Goal: Information Seeking & Learning: Learn about a topic

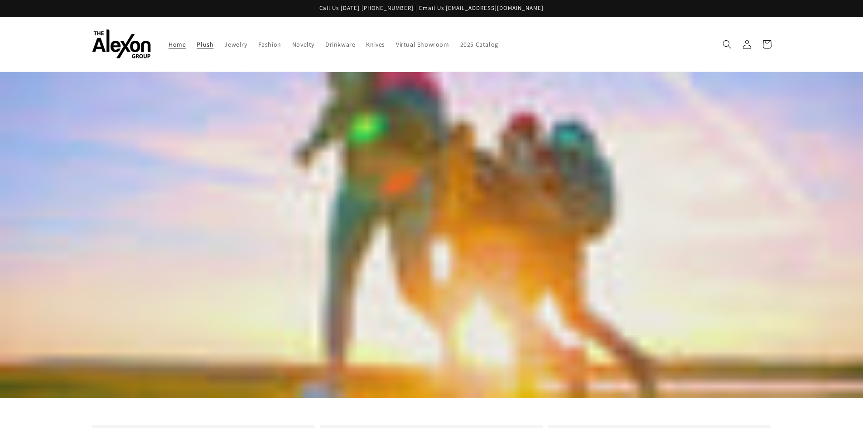
click at [210, 44] on span "Plush" at bounding box center [205, 44] width 17 height 8
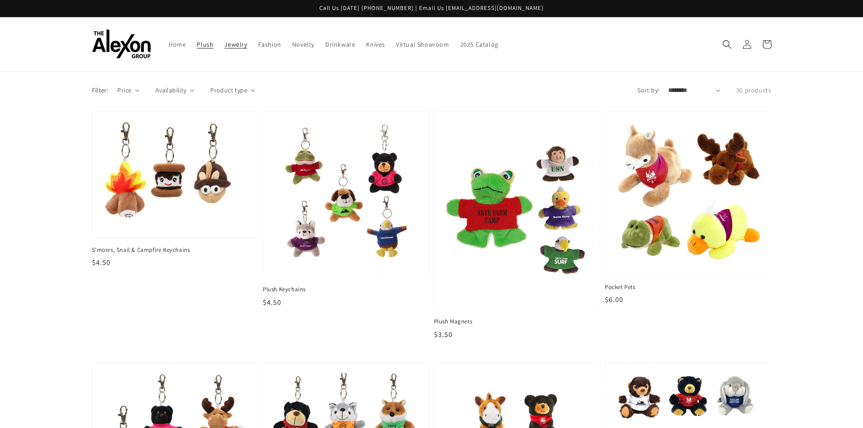
click at [230, 47] on span "Jewelry" at bounding box center [235, 44] width 23 height 8
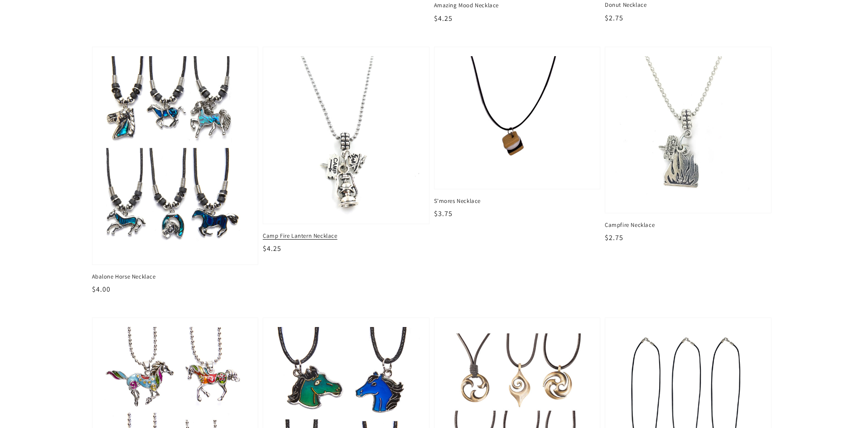
scroll to position [317, 0]
click at [510, 141] on img at bounding box center [517, 118] width 152 height 128
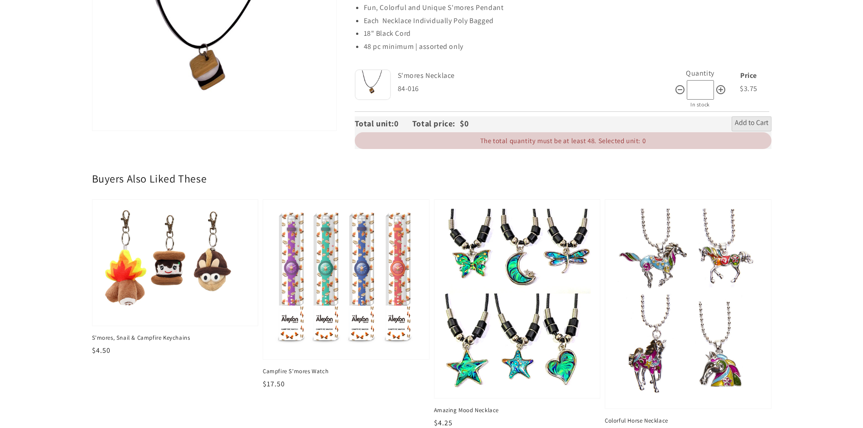
scroll to position [181, 0]
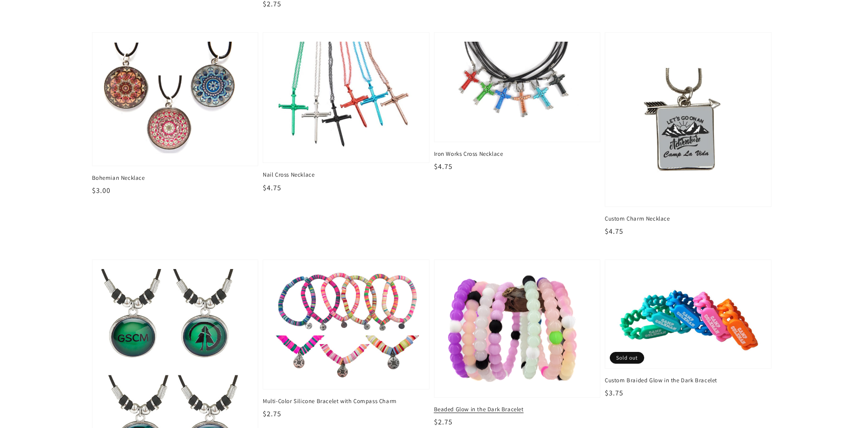
scroll to position [1360, 0]
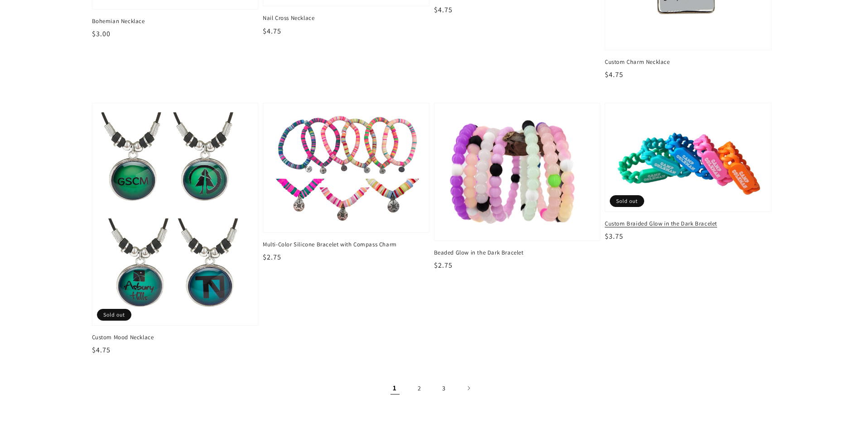
click at [676, 156] on img at bounding box center [688, 157] width 152 height 93
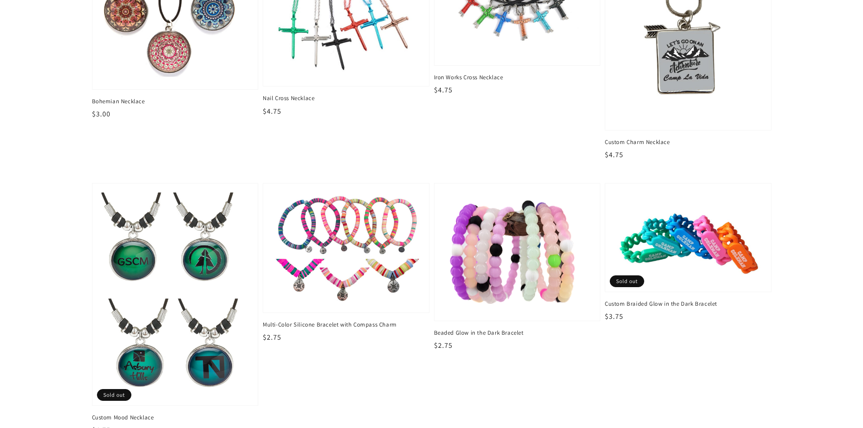
scroll to position [1405, 0]
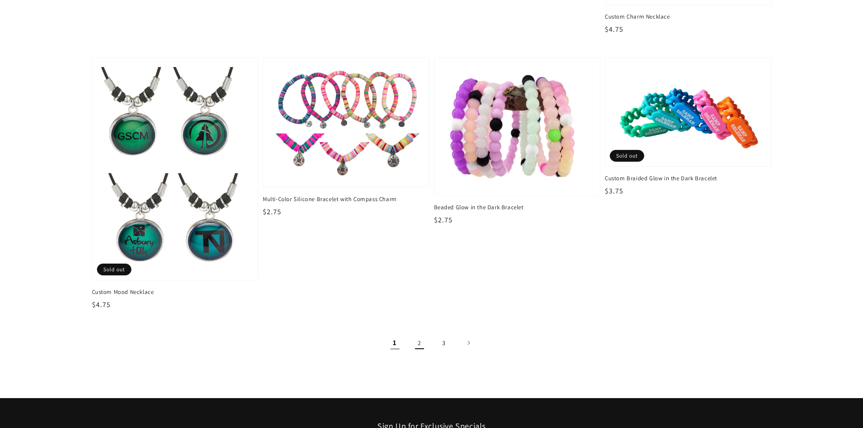
click at [421, 345] on link "2" at bounding box center [420, 343] width 20 height 20
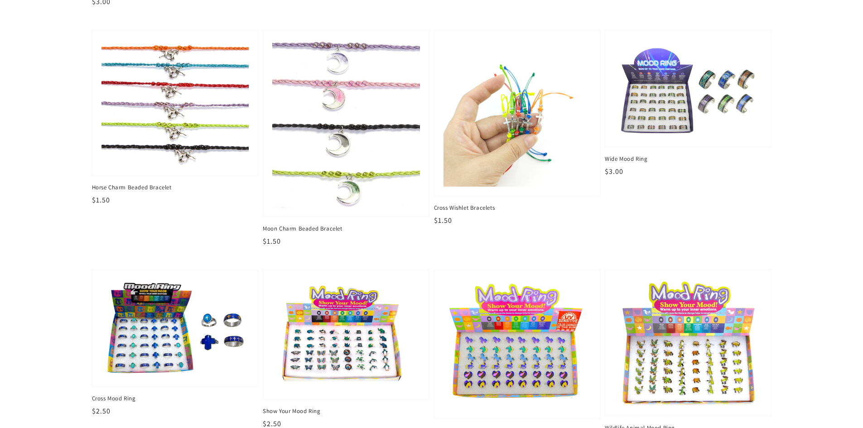
scroll to position [1541, 0]
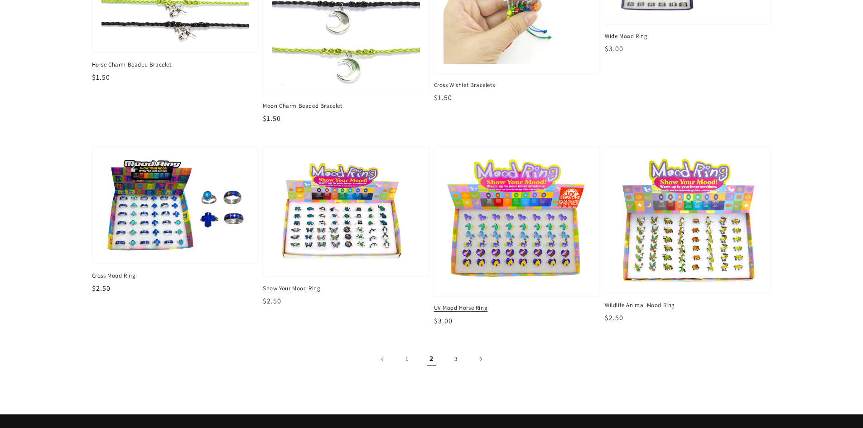
click at [521, 239] on img at bounding box center [517, 222] width 152 height 135
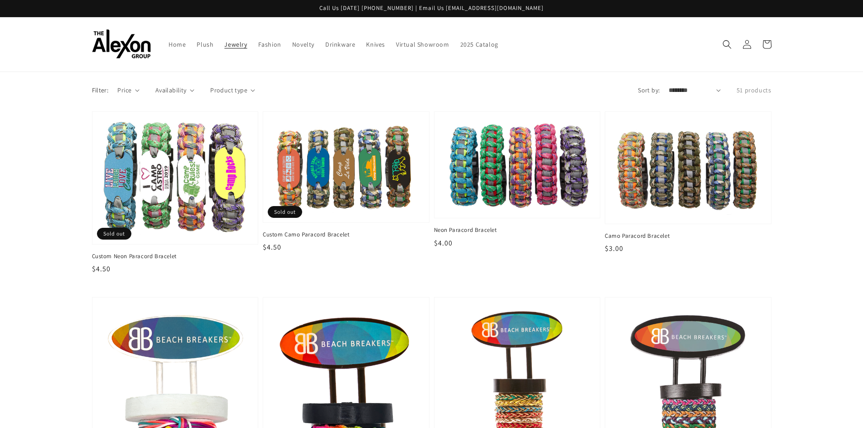
scroll to position [1541, 0]
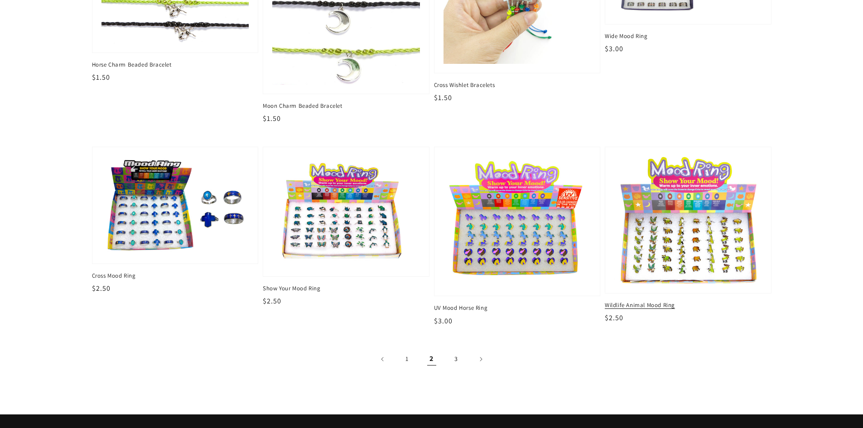
click at [695, 252] on img at bounding box center [688, 220] width 152 height 131
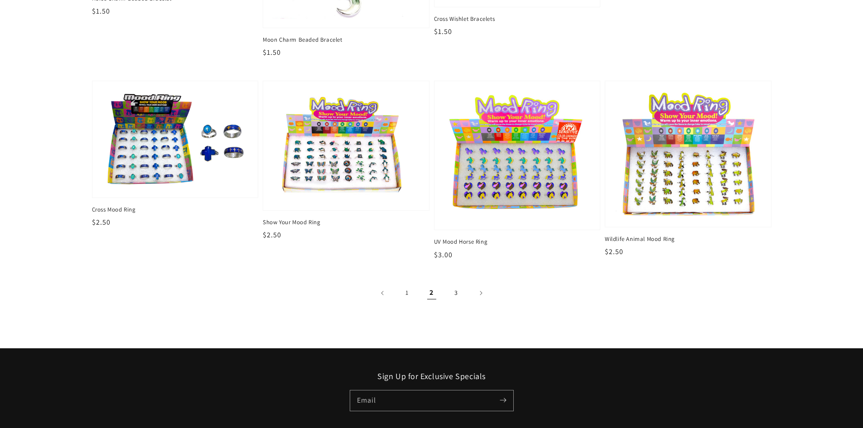
scroll to position [1693, 0]
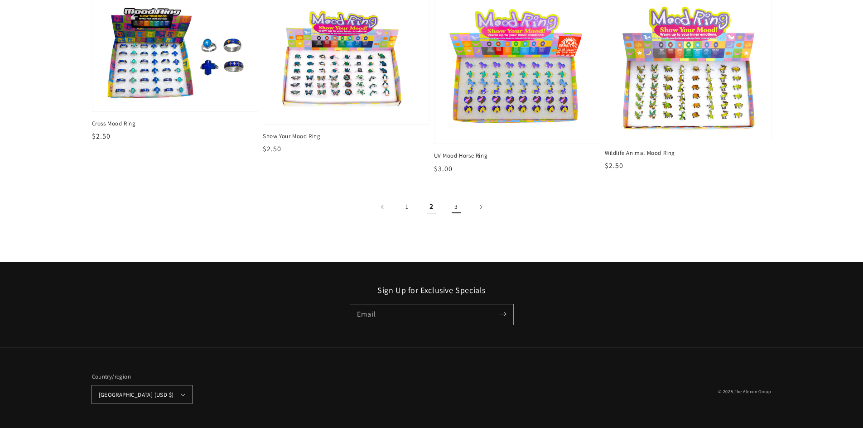
click at [456, 204] on link "3" at bounding box center [456, 207] width 20 height 20
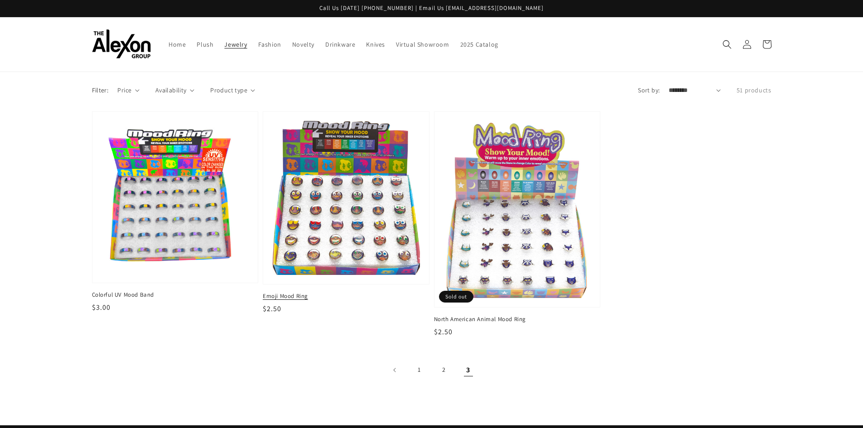
click at [349, 237] on img at bounding box center [346, 198] width 152 height 159
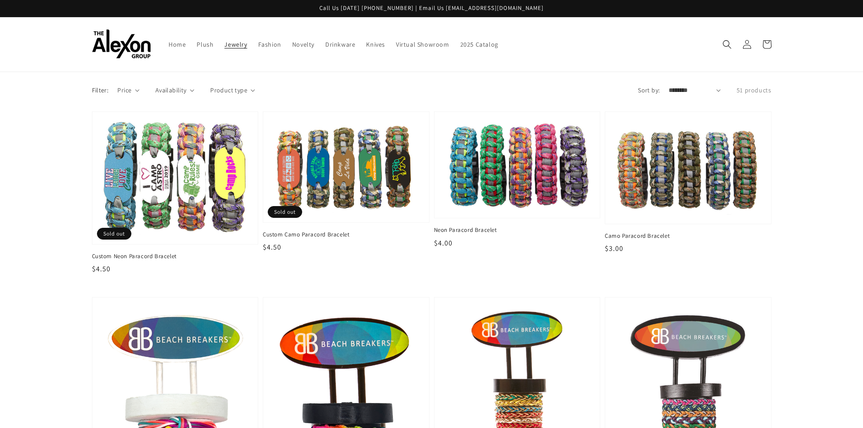
scroll to position [1693, 0]
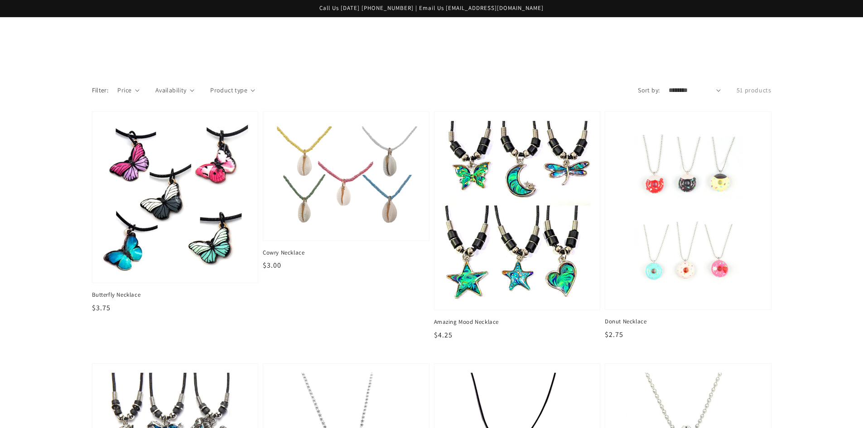
scroll to position [1405, 0]
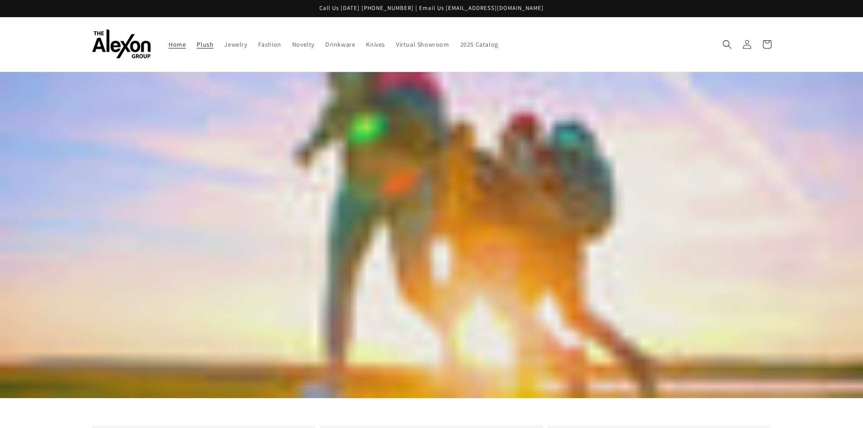
click at [214, 47] on link "Plush" at bounding box center [205, 44] width 28 height 19
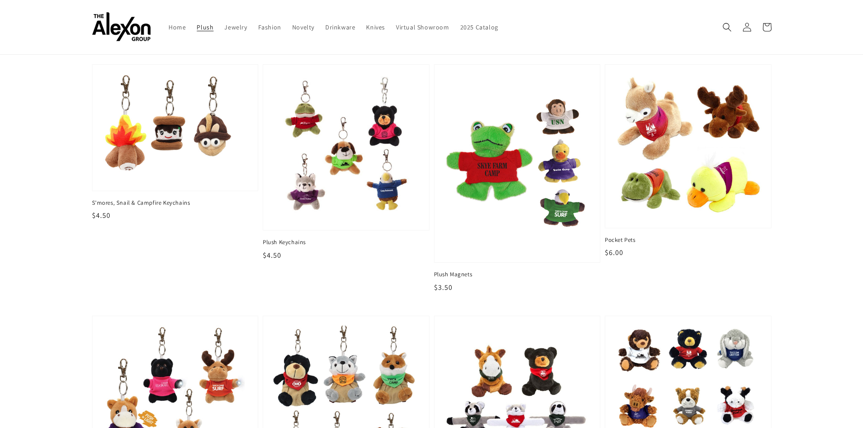
scroll to position [45, 0]
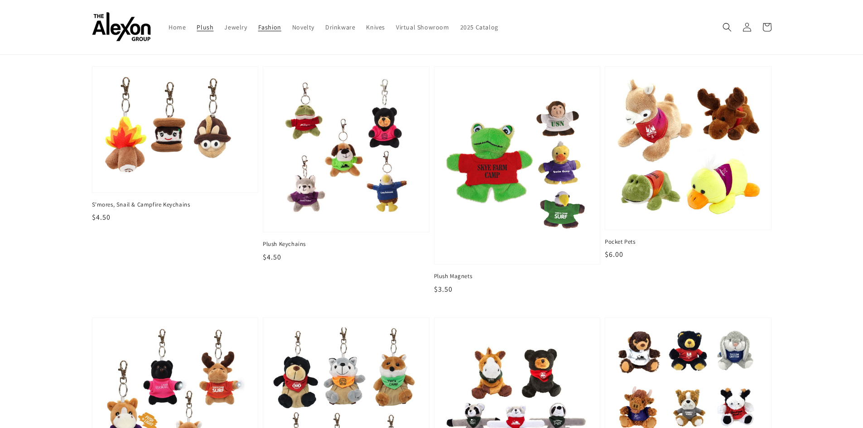
click at [266, 26] on span "Fashion" at bounding box center [269, 27] width 23 height 8
